Goal: Transaction & Acquisition: Purchase product/service

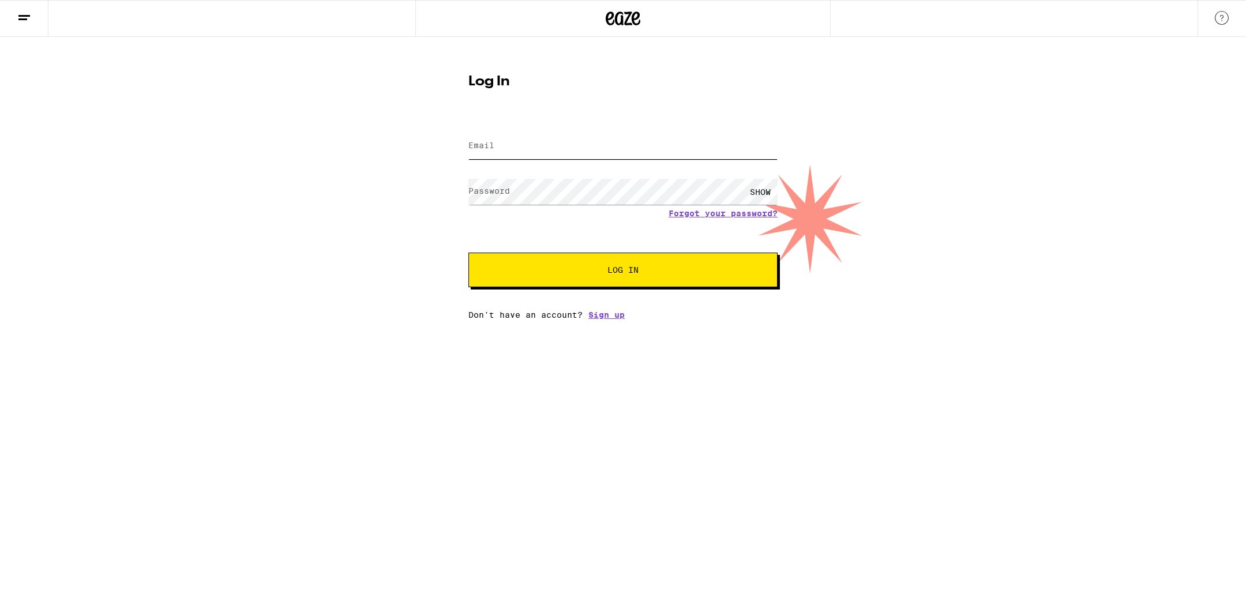
type input "[EMAIL_ADDRESS][DOMAIN_NAME]"
click at [594, 258] on button "Log In" at bounding box center [622, 270] width 309 height 35
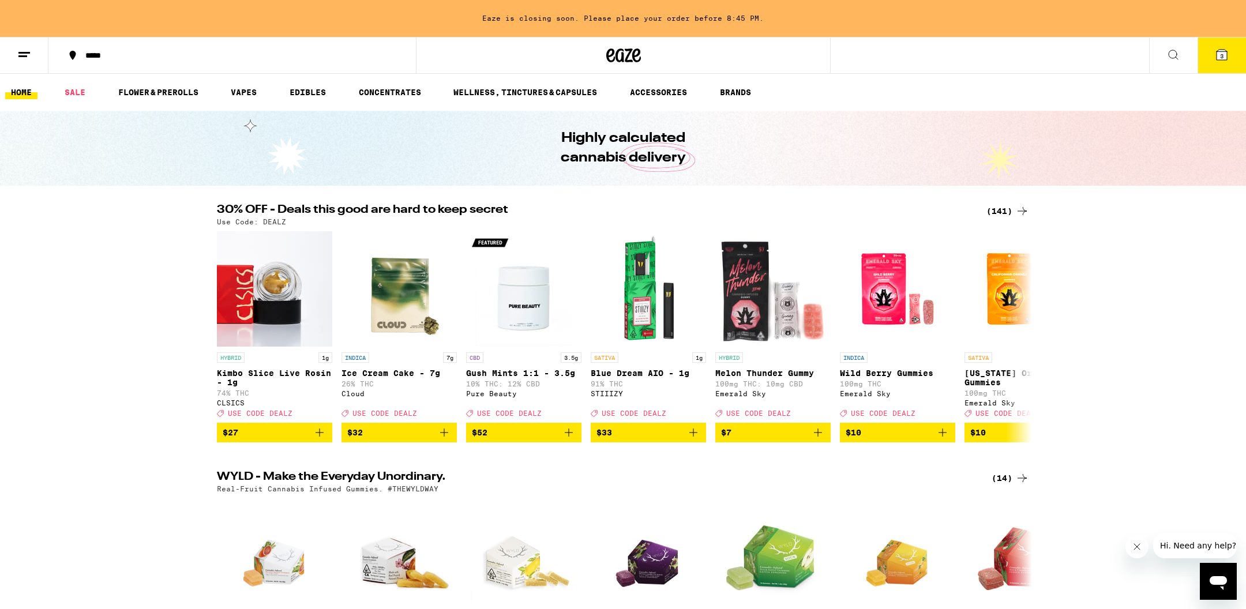
click at [253, 84] on ul "HOME SALE FLOWER & PREROLLS VAPES EDIBLES CONCENTRATES WELLNESS, TINCTURES & CA…" at bounding box center [623, 92] width 1246 height 37
click at [250, 91] on link "VAPES" at bounding box center [243, 92] width 37 height 14
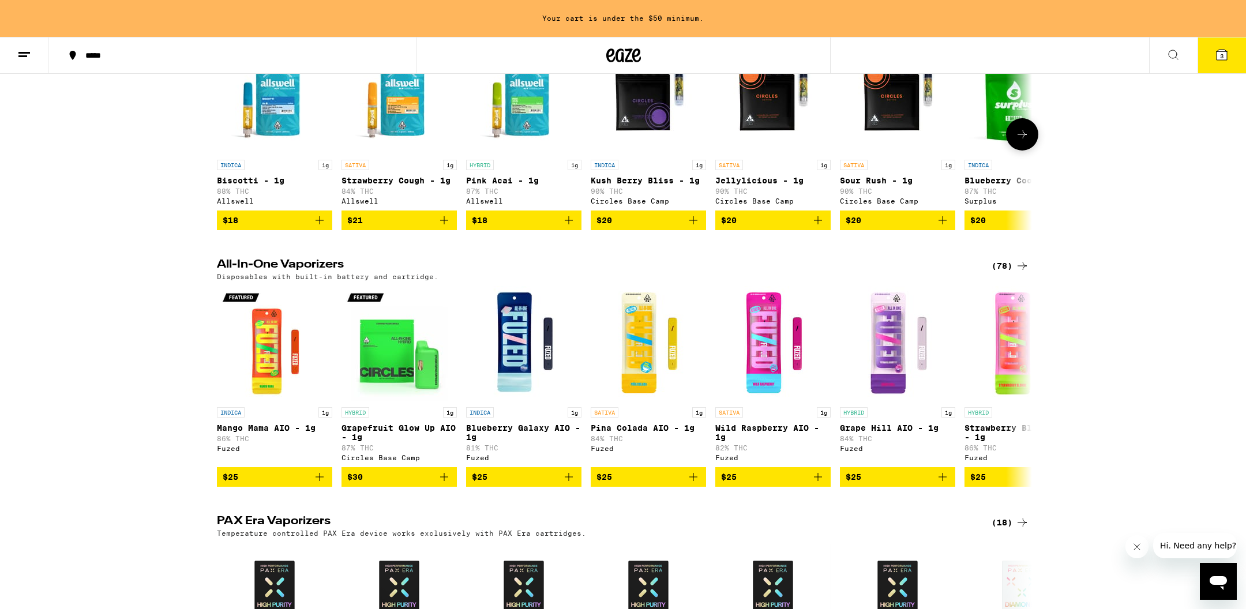
scroll to position [190, 0]
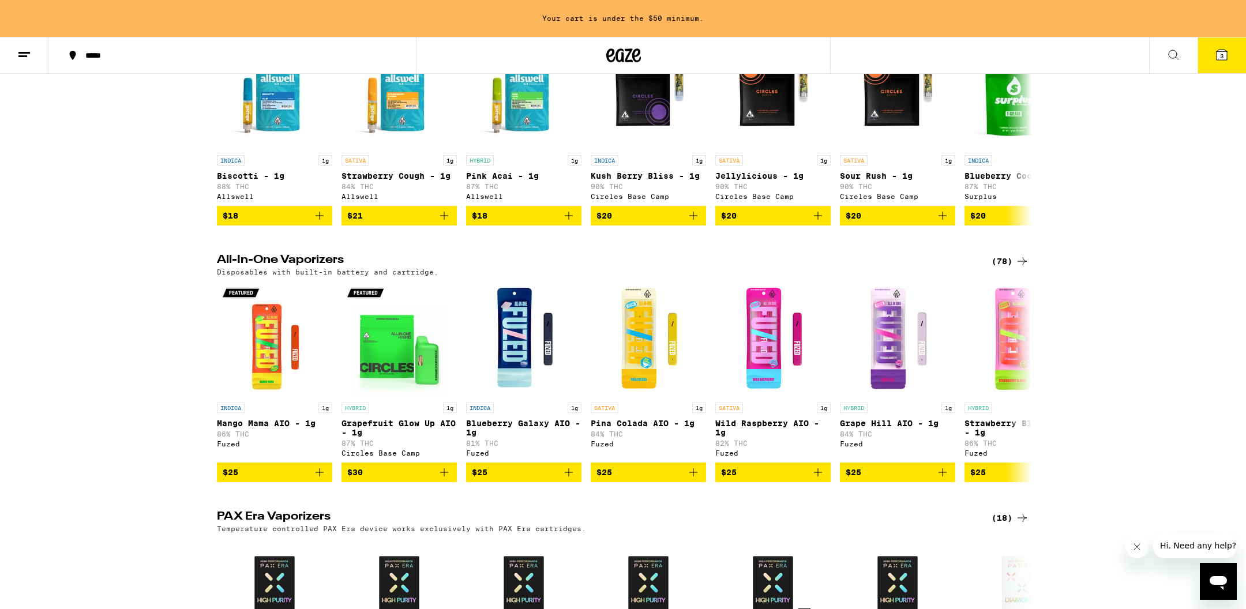
click at [1172, 59] on icon at bounding box center [1173, 55] width 14 height 14
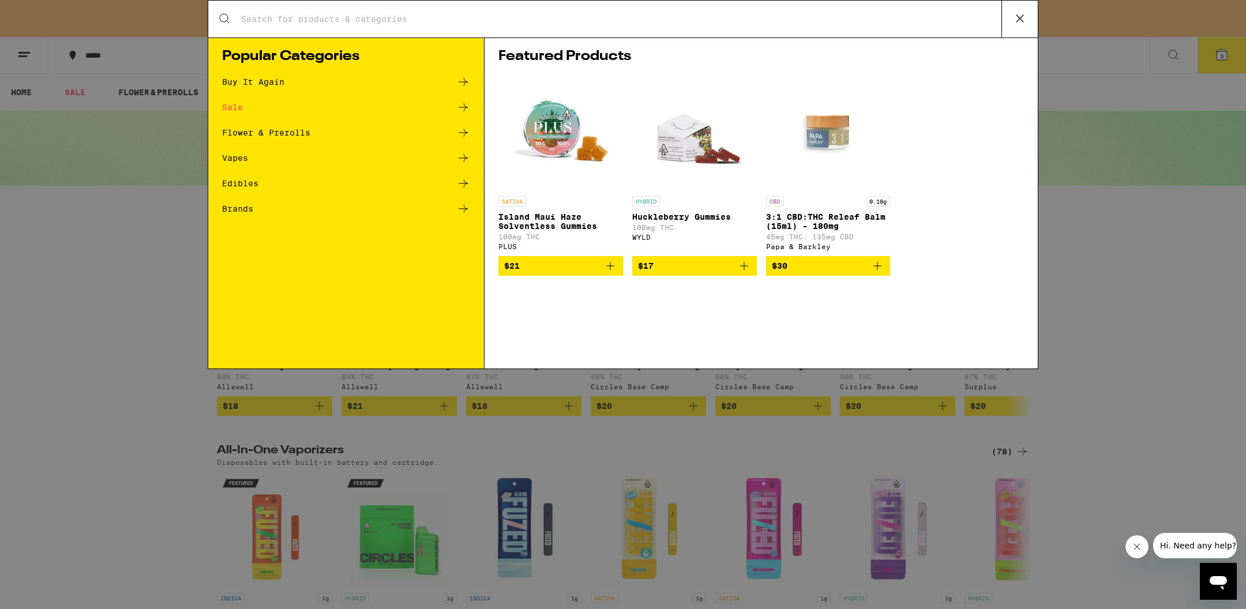
scroll to position [0, 0]
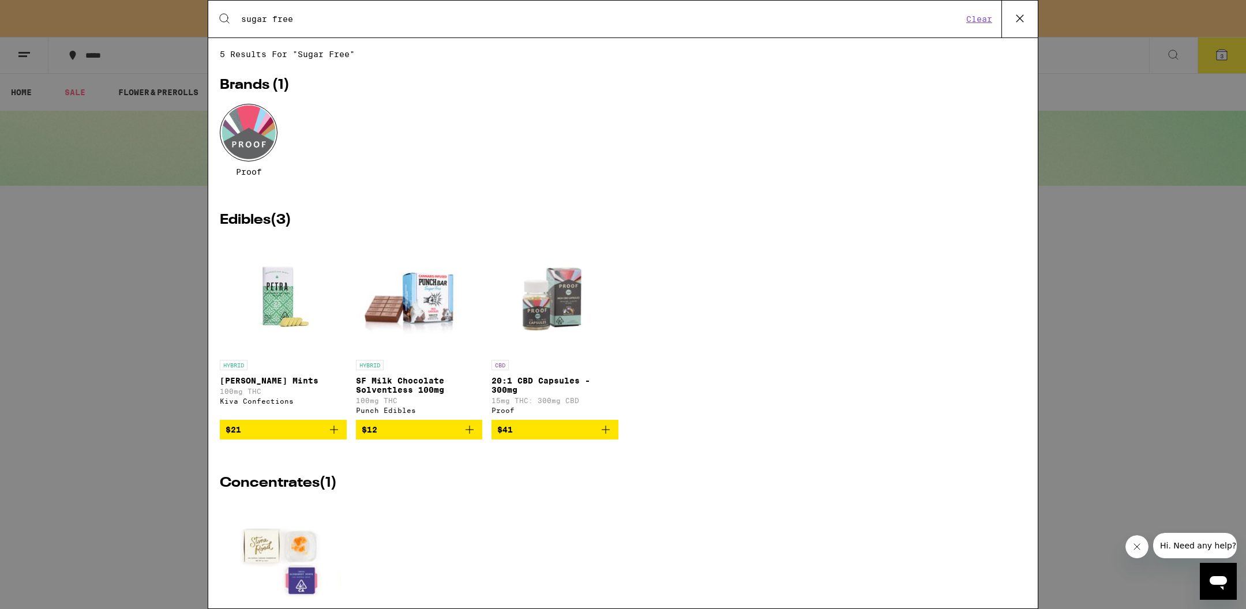
type input "sugar free"
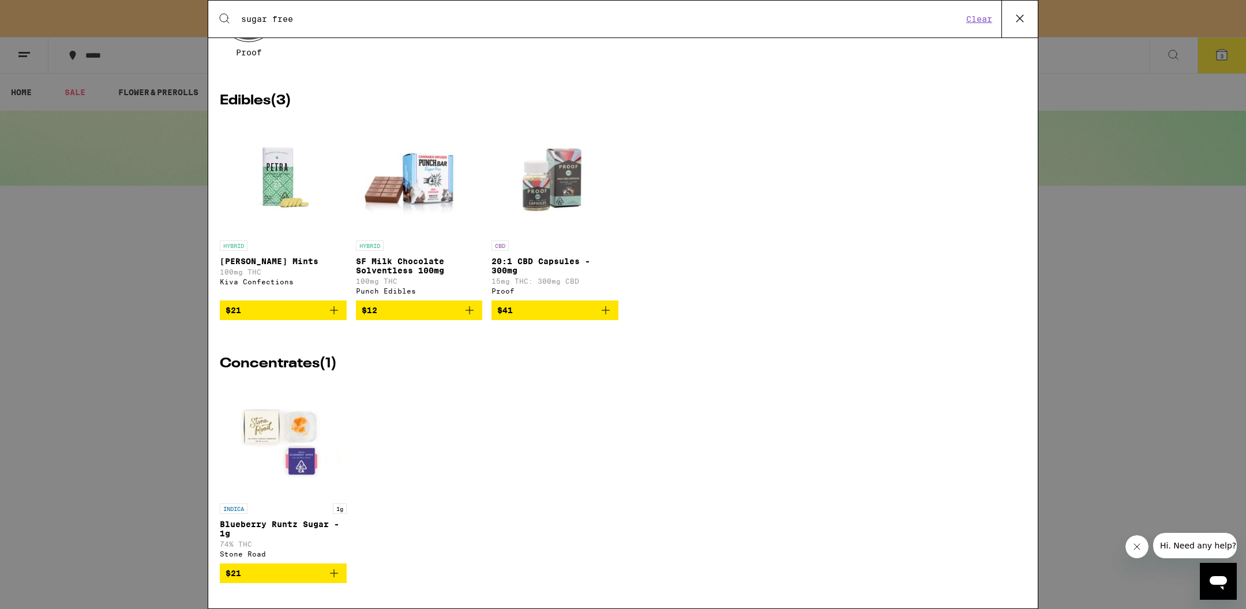
click at [423, 168] on img "Open page for SF Milk Chocolate Solventless 100mg from Punch Edibles" at bounding box center [419, 176] width 127 height 115
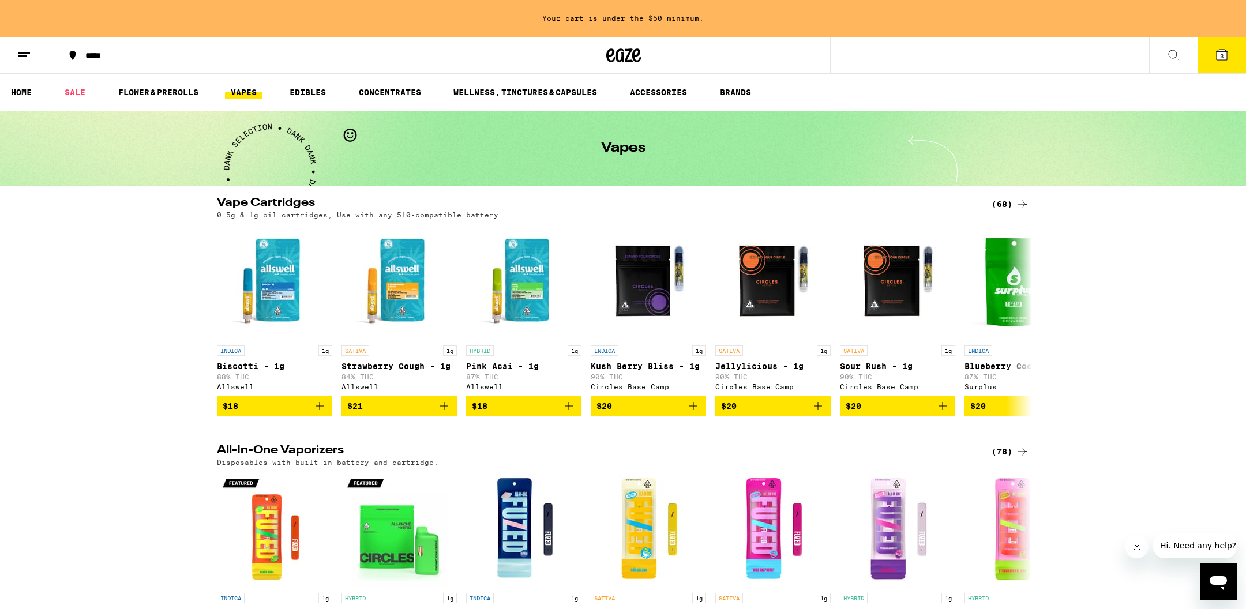
click at [1156, 55] on button at bounding box center [1173, 55] width 48 height 36
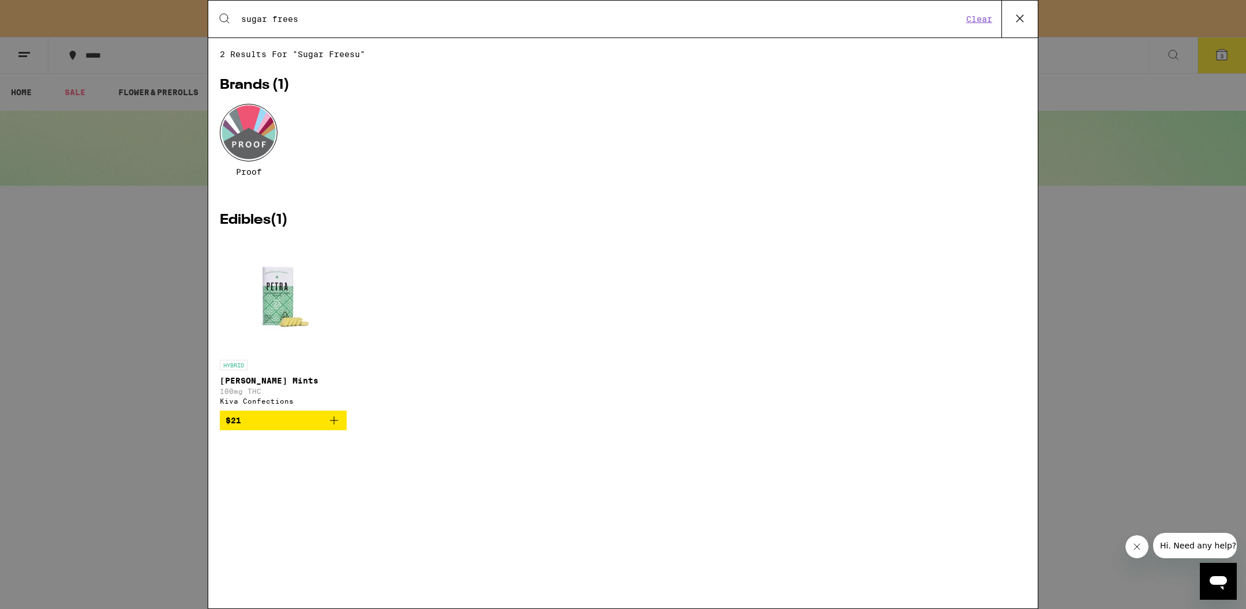
type input "sugar free"
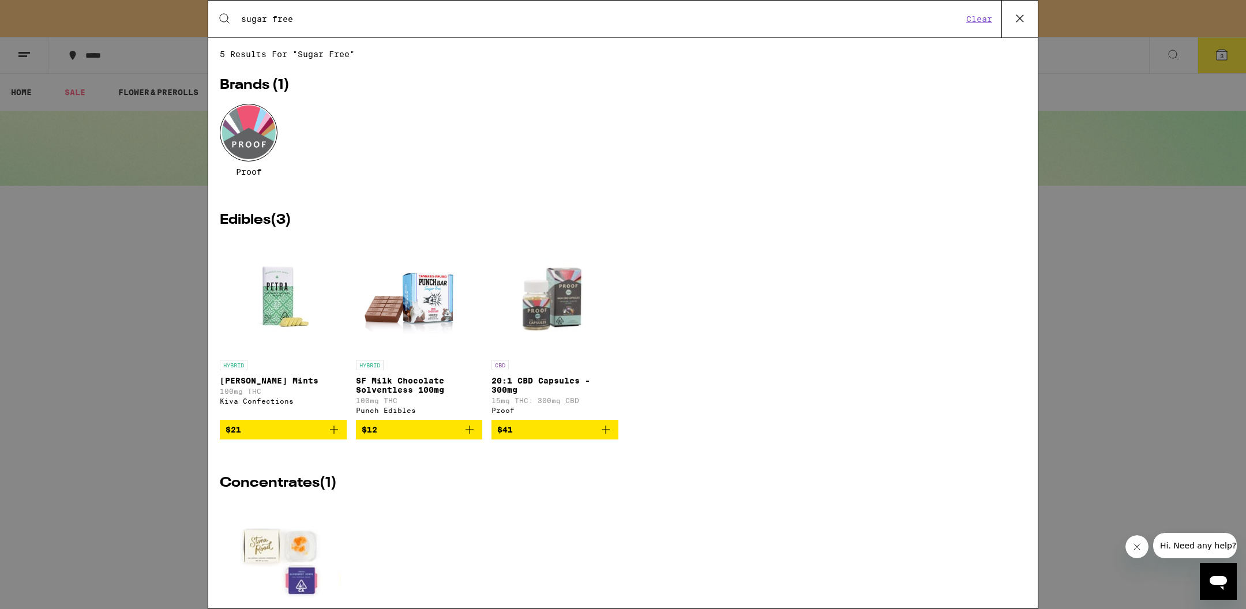
click at [266, 311] on img "Open page for Petra Moroccan Mints from Kiva Confections" at bounding box center [283, 296] width 115 height 115
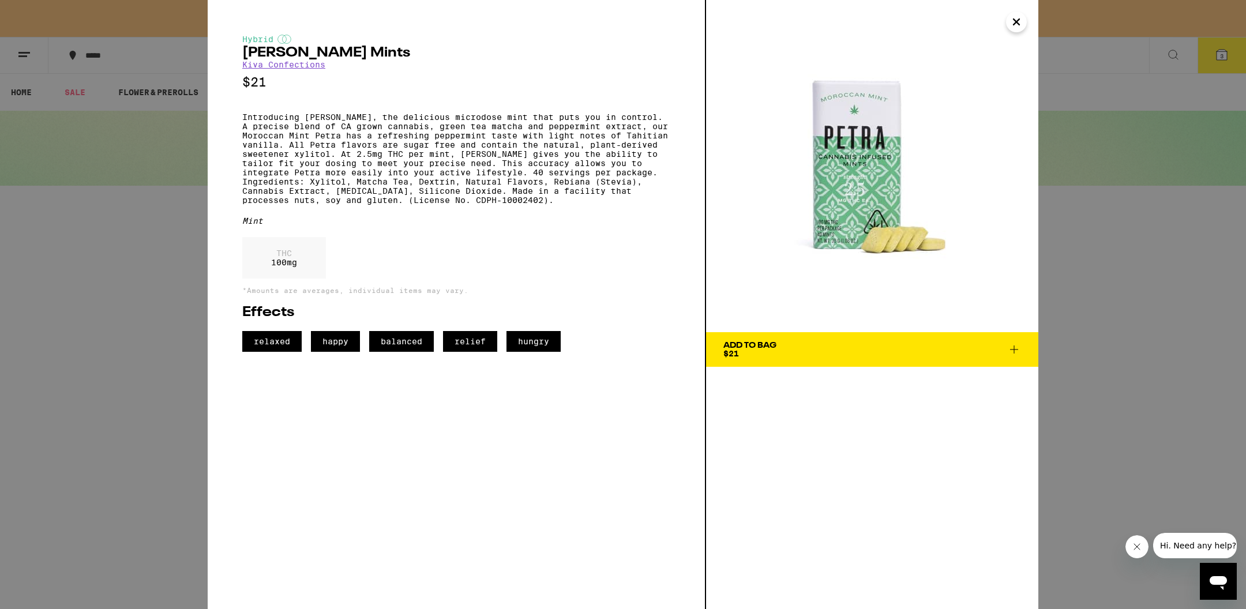
click at [1015, 21] on icon "Close" at bounding box center [1016, 22] width 6 height 6
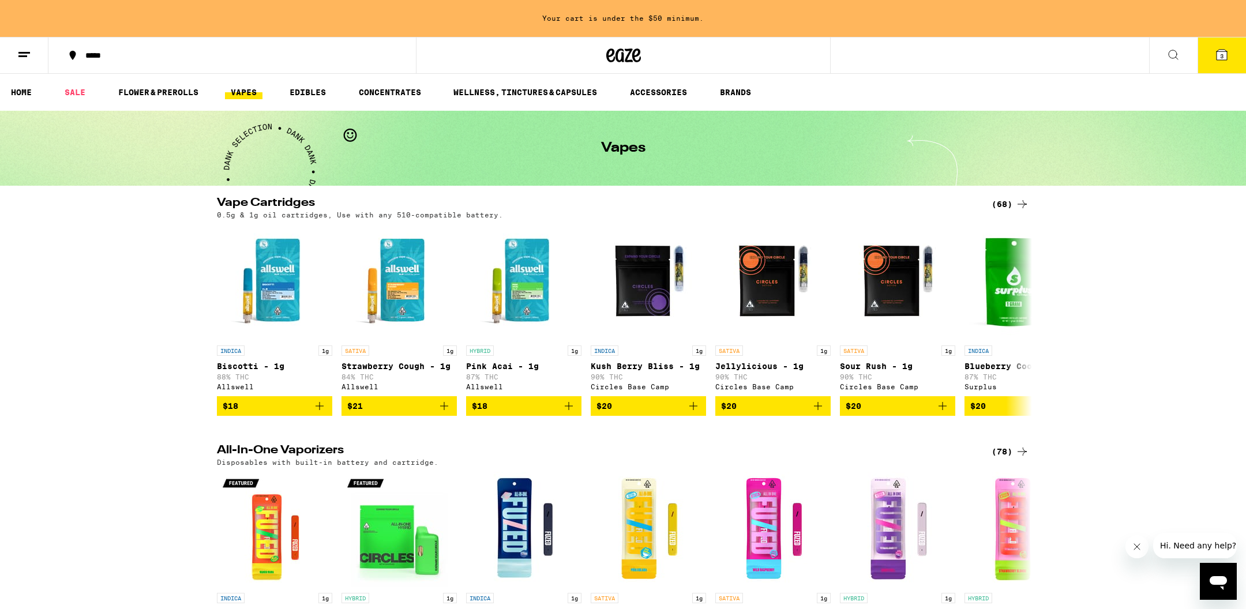
click at [1160, 56] on button at bounding box center [1173, 55] width 48 height 36
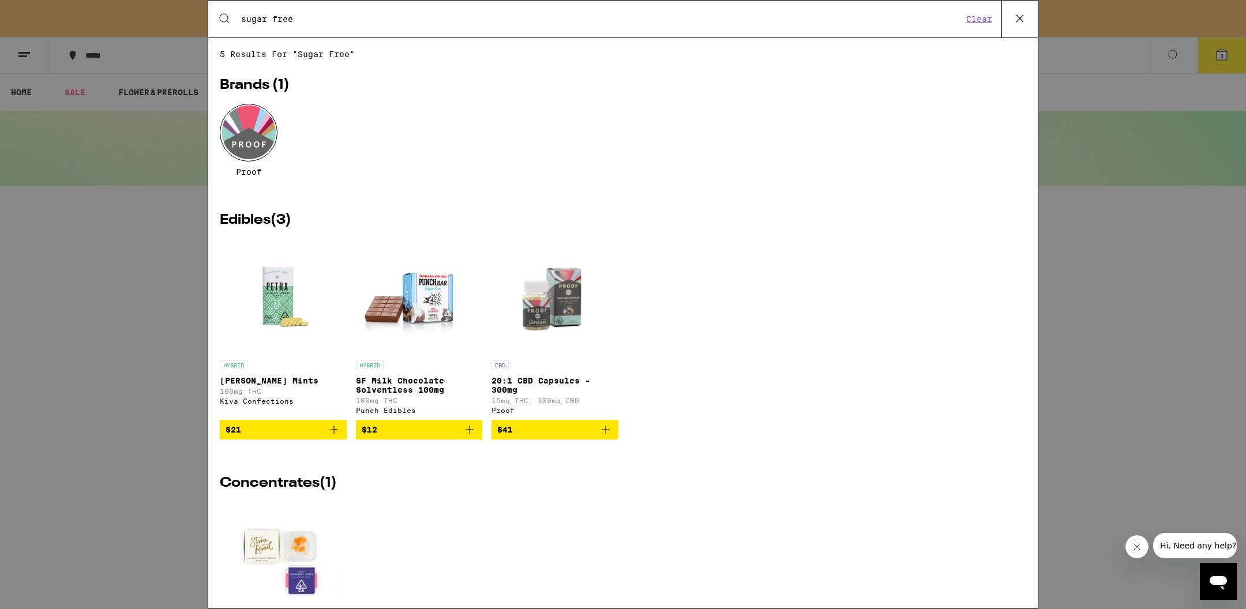
click at [553, 295] on img "Open page for 20:1 CBD Capsules - 300mg from Proof" at bounding box center [554, 296] width 127 height 115
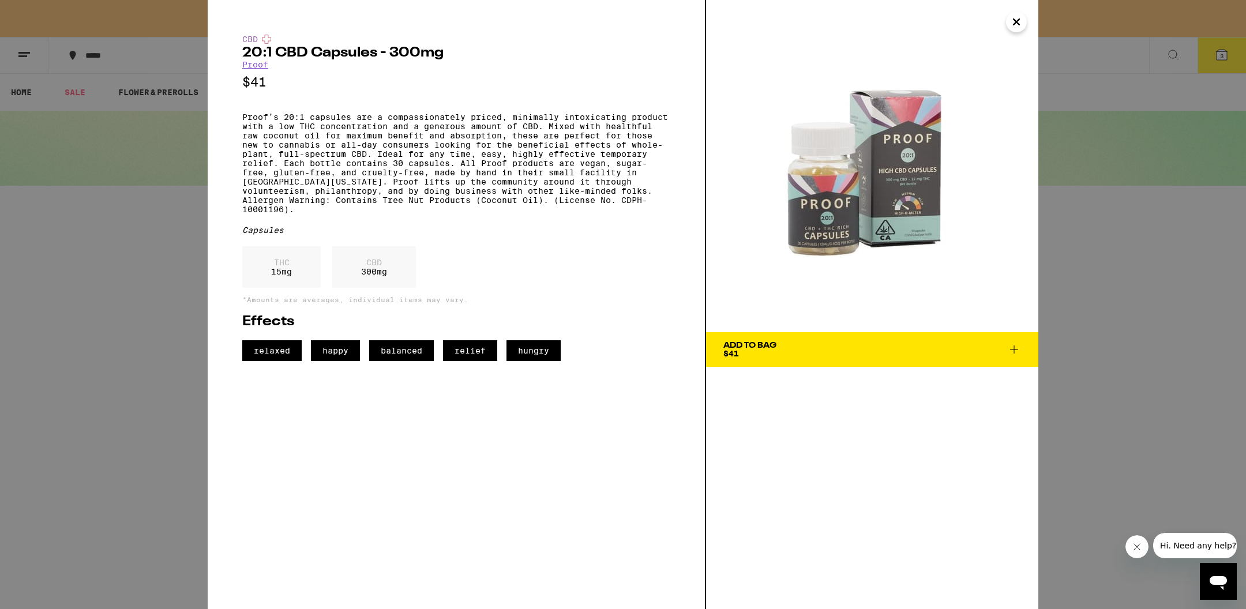
click at [1015, 35] on img at bounding box center [872, 166] width 332 height 332
click at [1010, 18] on icon "Close" at bounding box center [1016, 21] width 14 height 17
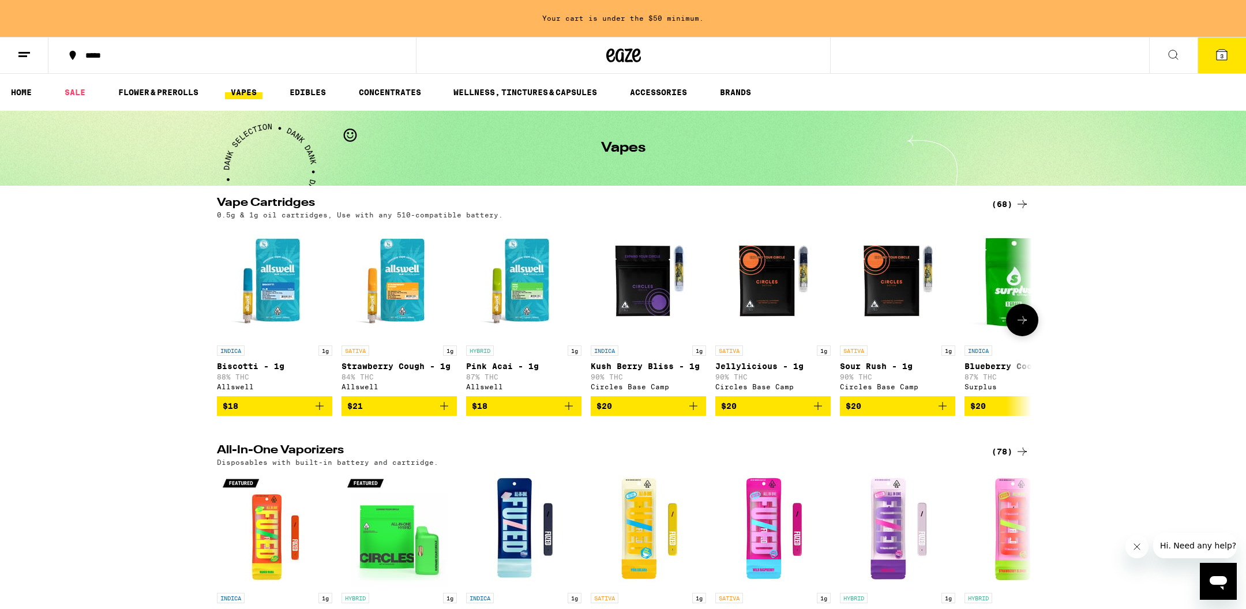
click at [1027, 323] on icon at bounding box center [1022, 320] width 14 height 14
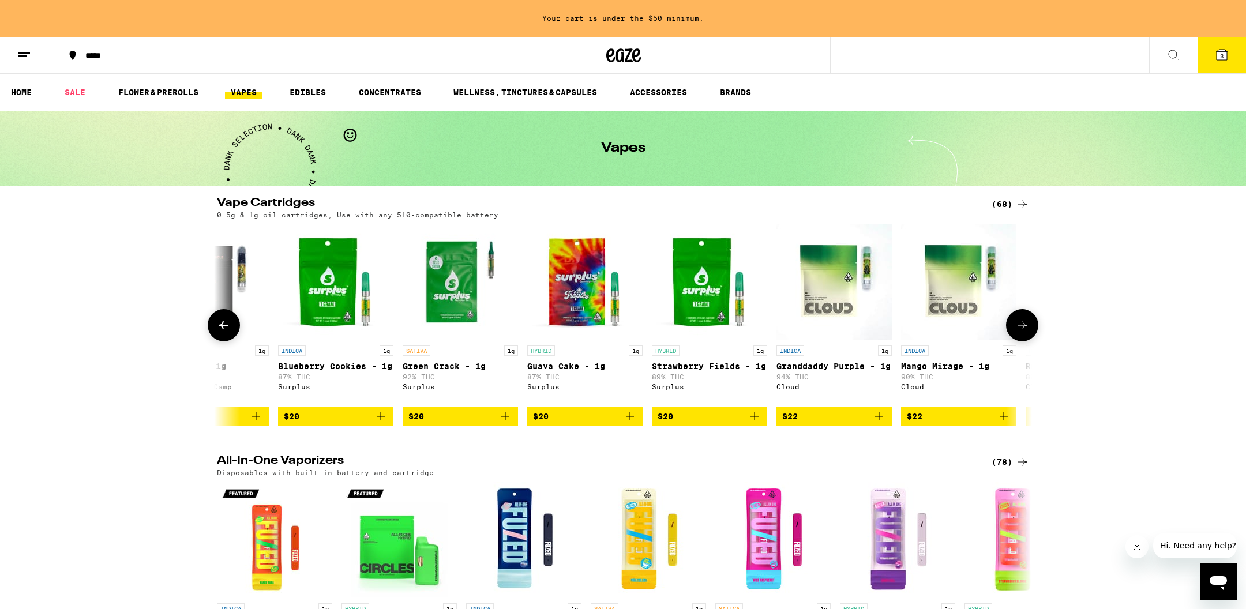
click at [1027, 323] on icon at bounding box center [1022, 325] width 14 height 14
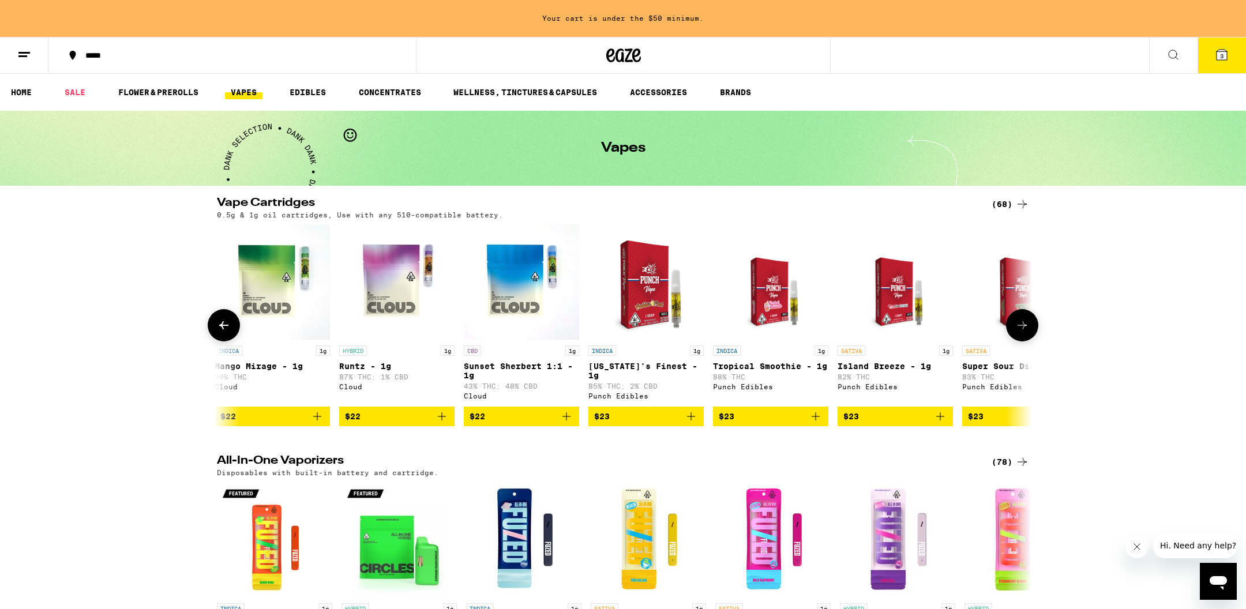
click at [1027, 323] on icon at bounding box center [1022, 325] width 14 height 14
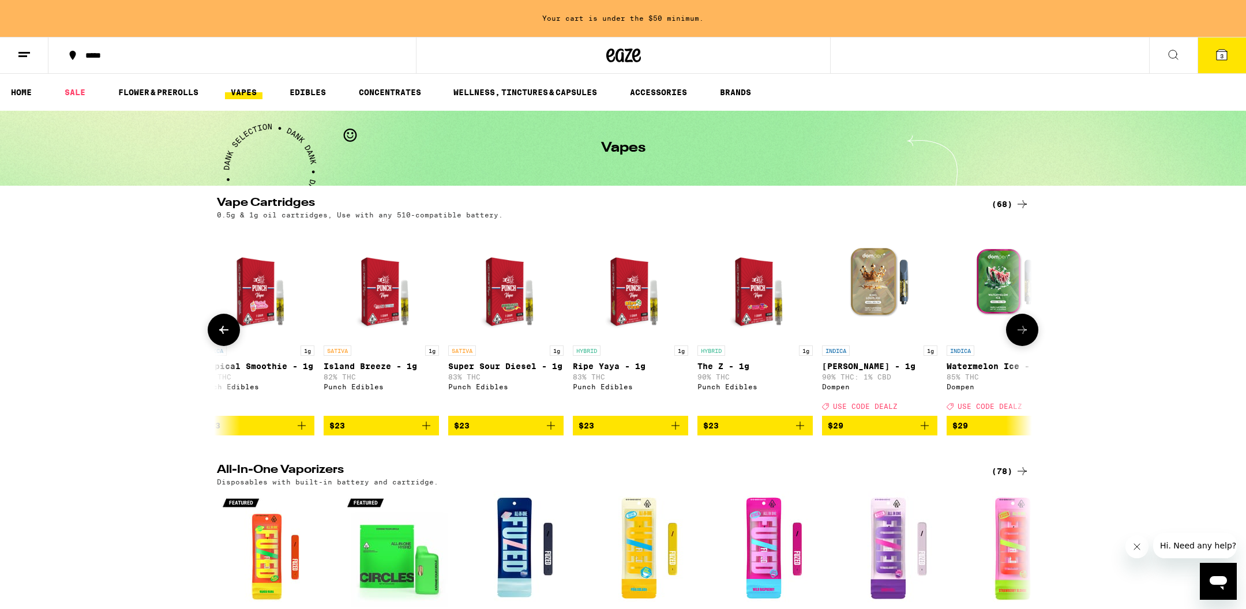
scroll to position [0, 2059]
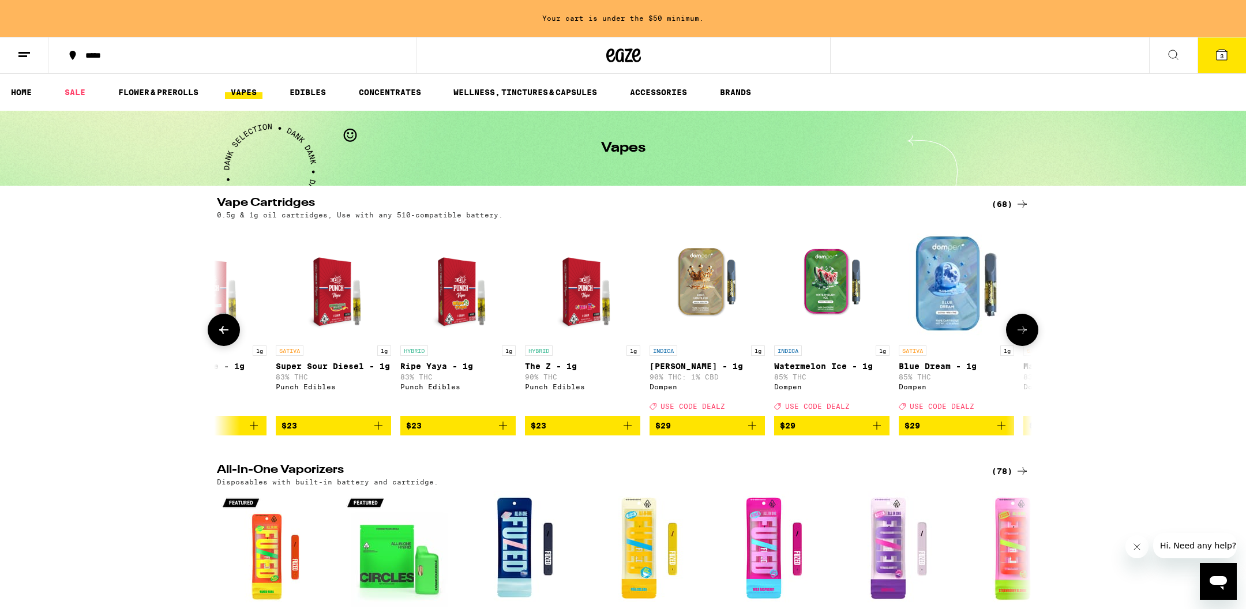
click at [1027, 323] on button at bounding box center [1022, 330] width 32 height 32
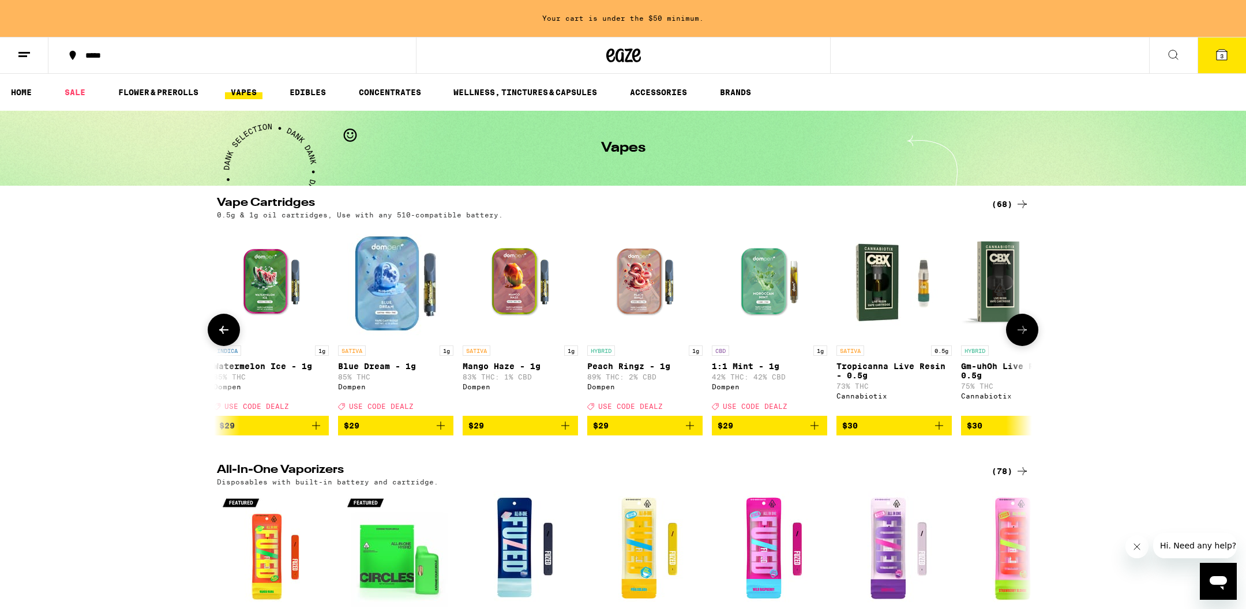
scroll to position [0, 2746]
